Goal: Information Seeking & Learning: Learn about a topic

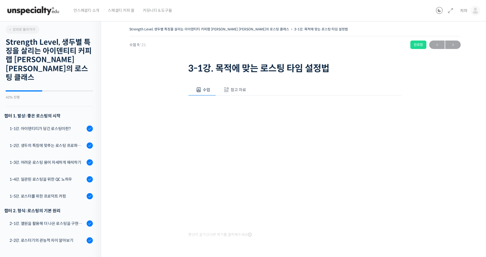
scroll to position [227, 0]
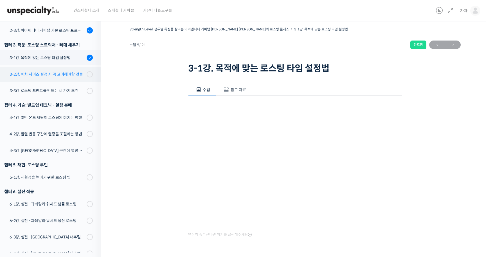
click at [21, 67] on link "3-2강. 배치 사이즈 설정시 꼭 고려해야할 것들" at bounding box center [49, 74] width 104 height 15
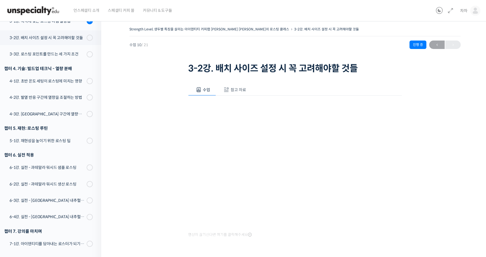
scroll to position [227, 0]
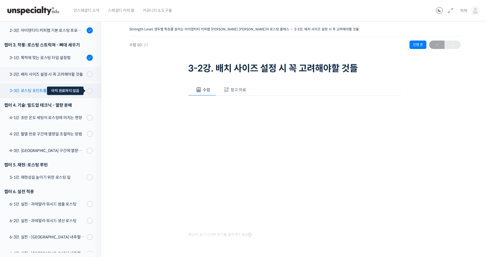
click at [91, 88] on span at bounding box center [91, 91] width 3 height 6
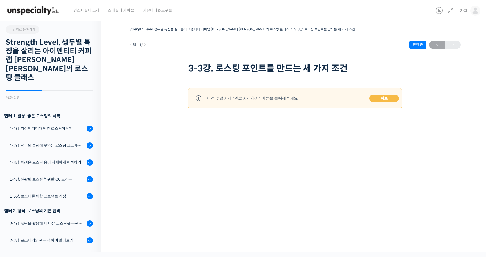
scroll to position [274, 0]
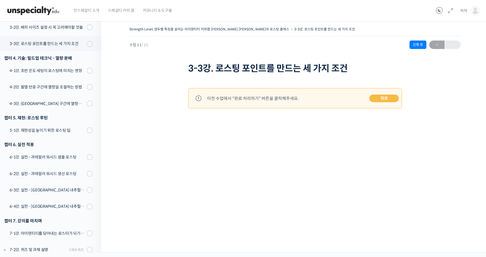
click at [374, 98] on link "뒤로" at bounding box center [385, 99] width 30 height 8
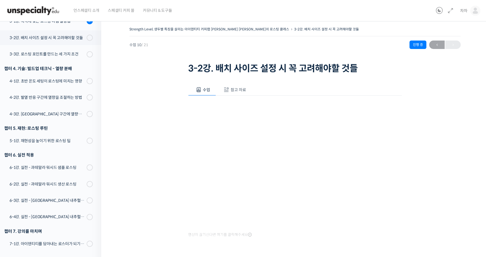
scroll to position [39, 0]
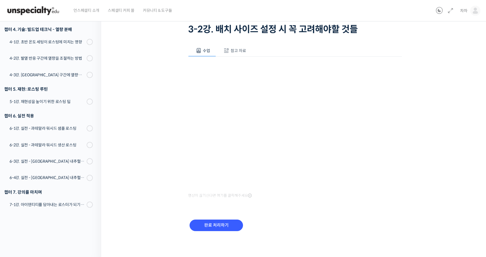
click at [215, 231] on div "완료 처리하기" at bounding box center [216, 229] width 56 height 23
click at [216, 224] on input "완료 처리하기" at bounding box center [216, 226] width 53 height 12
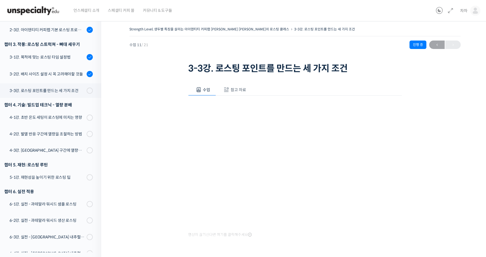
scroll to position [39, 0]
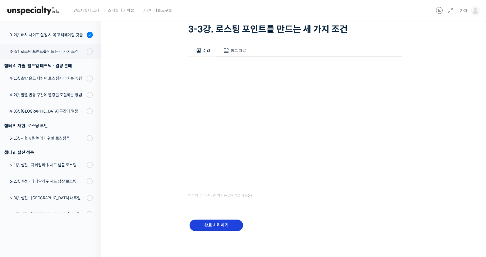
click at [221, 224] on input "완료 처리하기" at bounding box center [216, 226] width 53 height 12
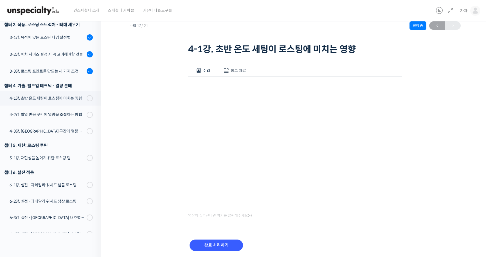
scroll to position [39, 0]
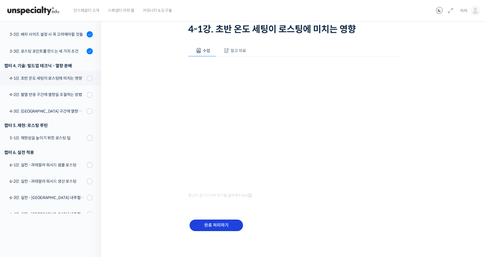
click at [236, 225] on input "완료 처리하기" at bounding box center [216, 226] width 53 height 12
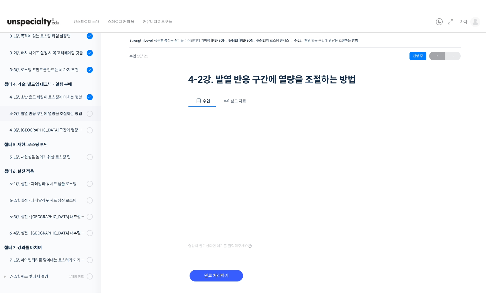
scroll to position [228, 0]
